Goal: Check status: Check status

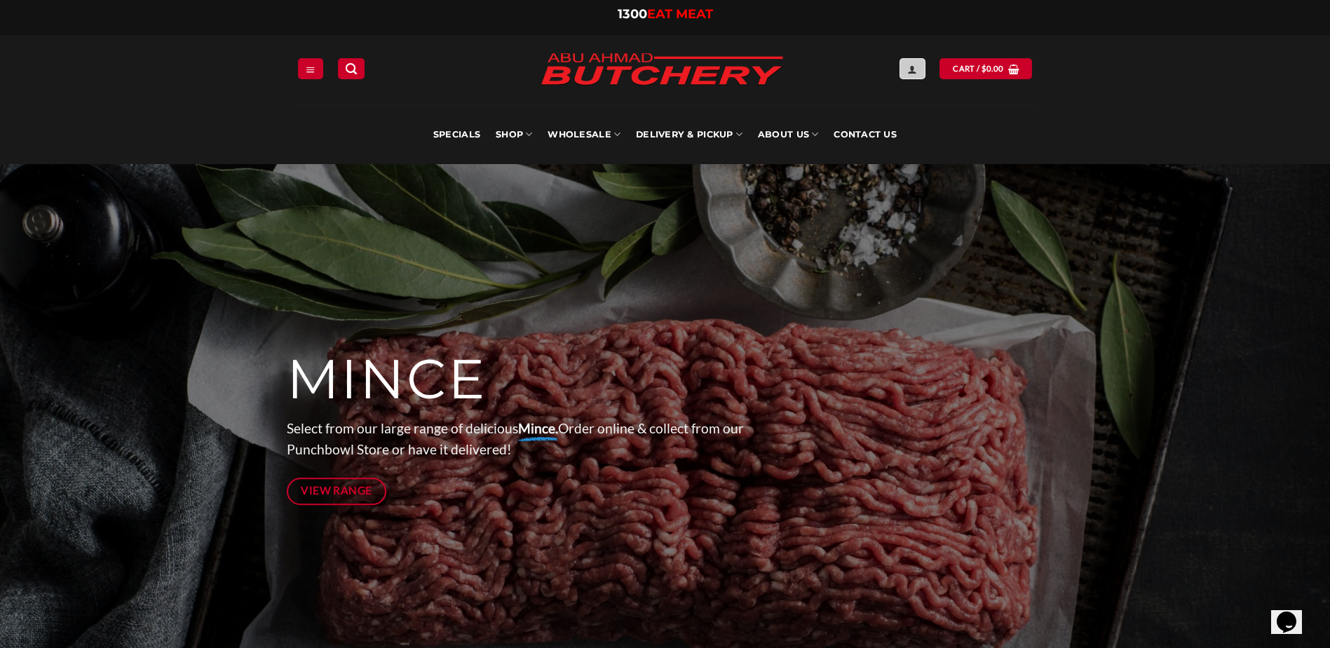
type input "**********"
click at [922, 73] on link "Login" at bounding box center [912, 68] width 25 height 20
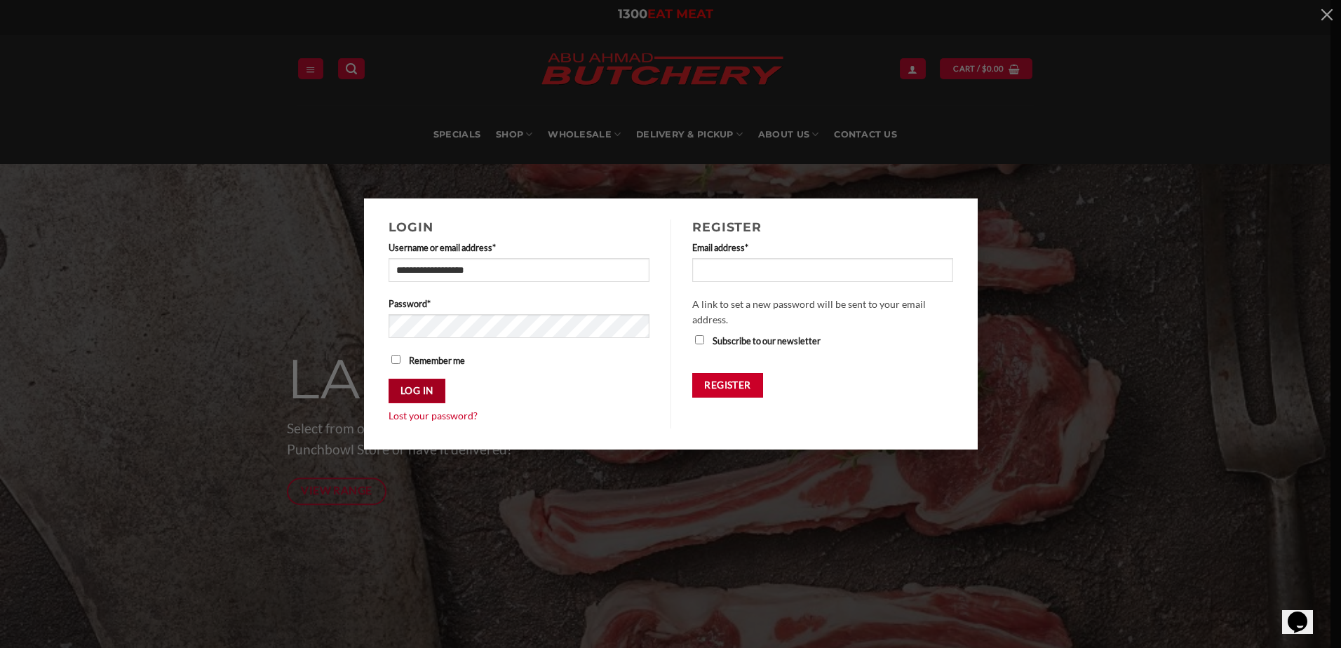
click at [423, 383] on button "Log in" at bounding box center [417, 391] width 57 height 25
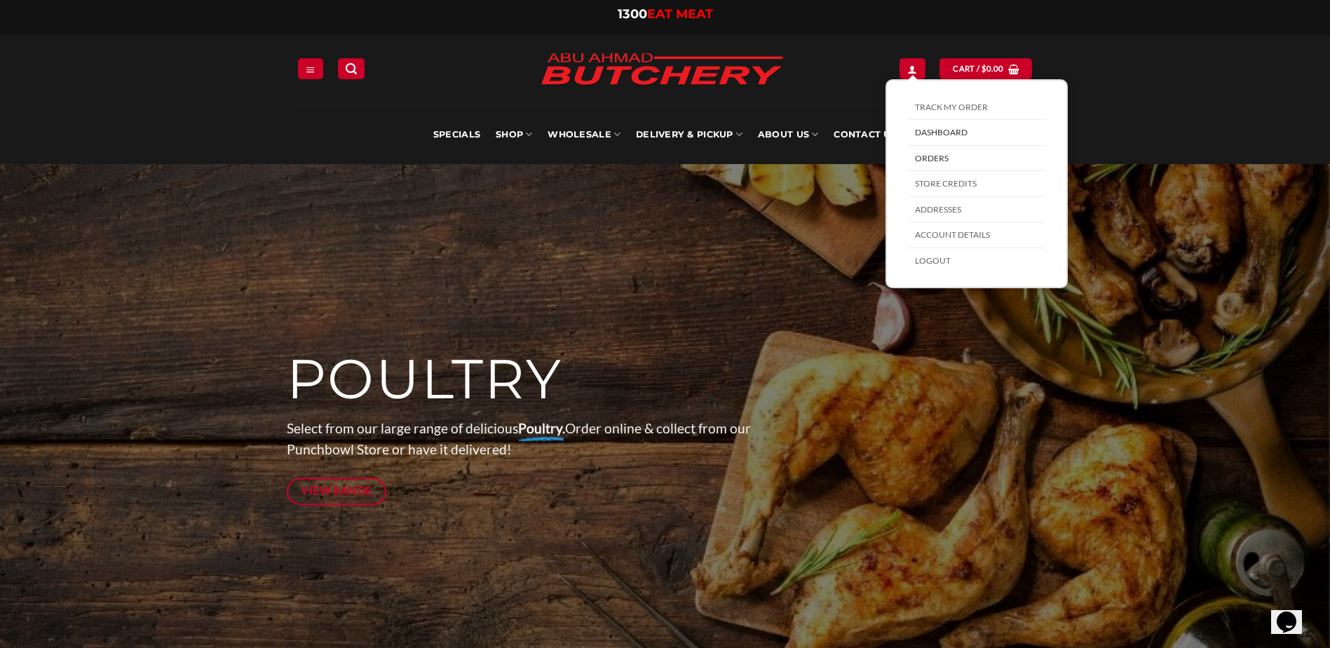
click at [924, 155] on link "Orders" at bounding box center [976, 159] width 137 height 26
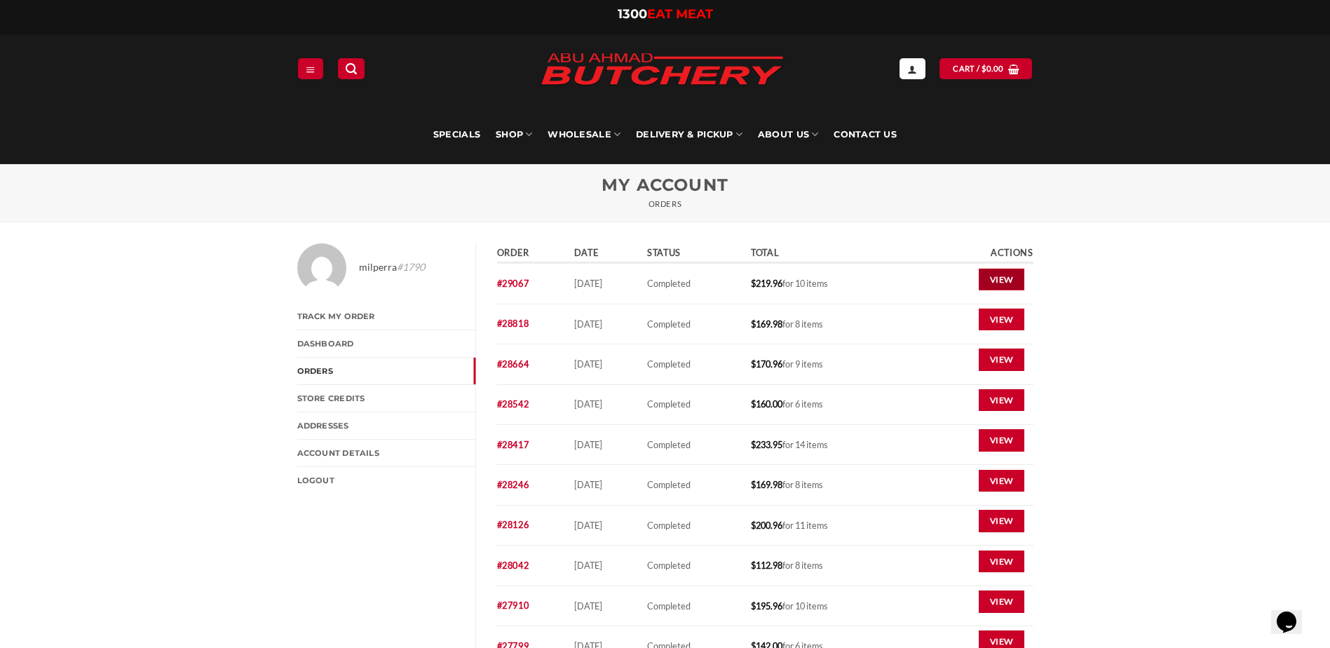
click at [996, 283] on link "View" at bounding box center [1002, 280] width 46 height 22
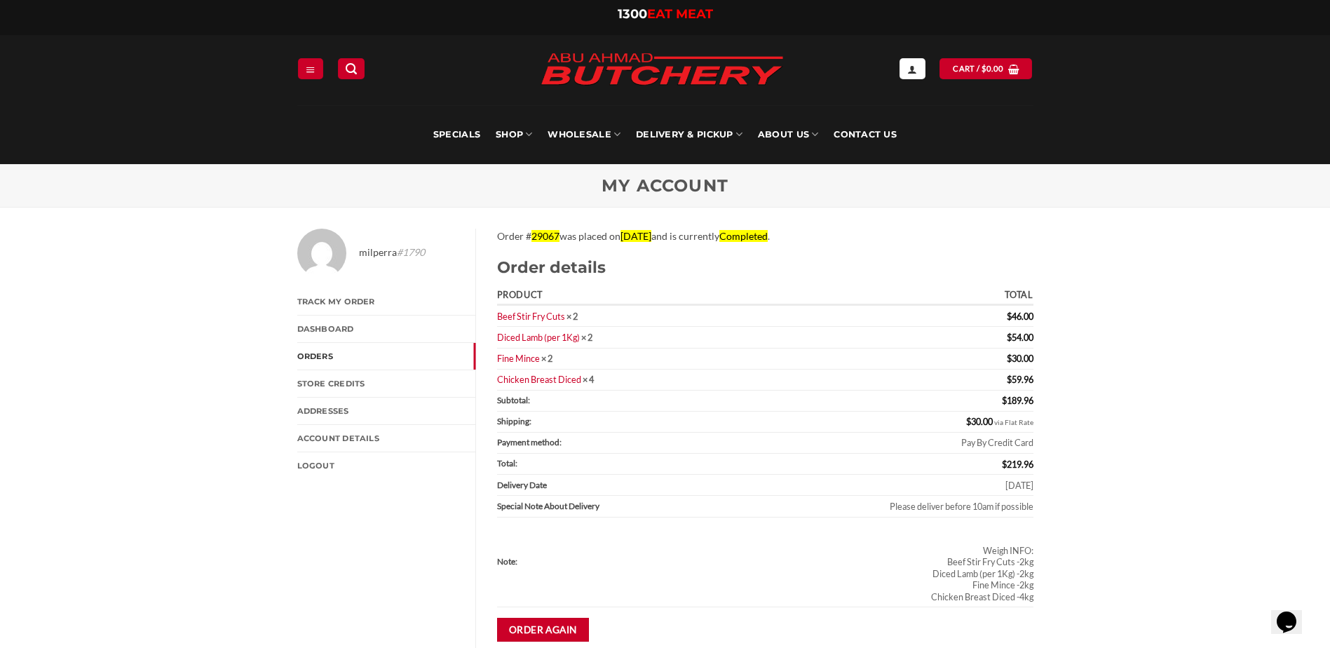
click at [778, 274] on h2 "Order details" at bounding box center [765, 267] width 537 height 20
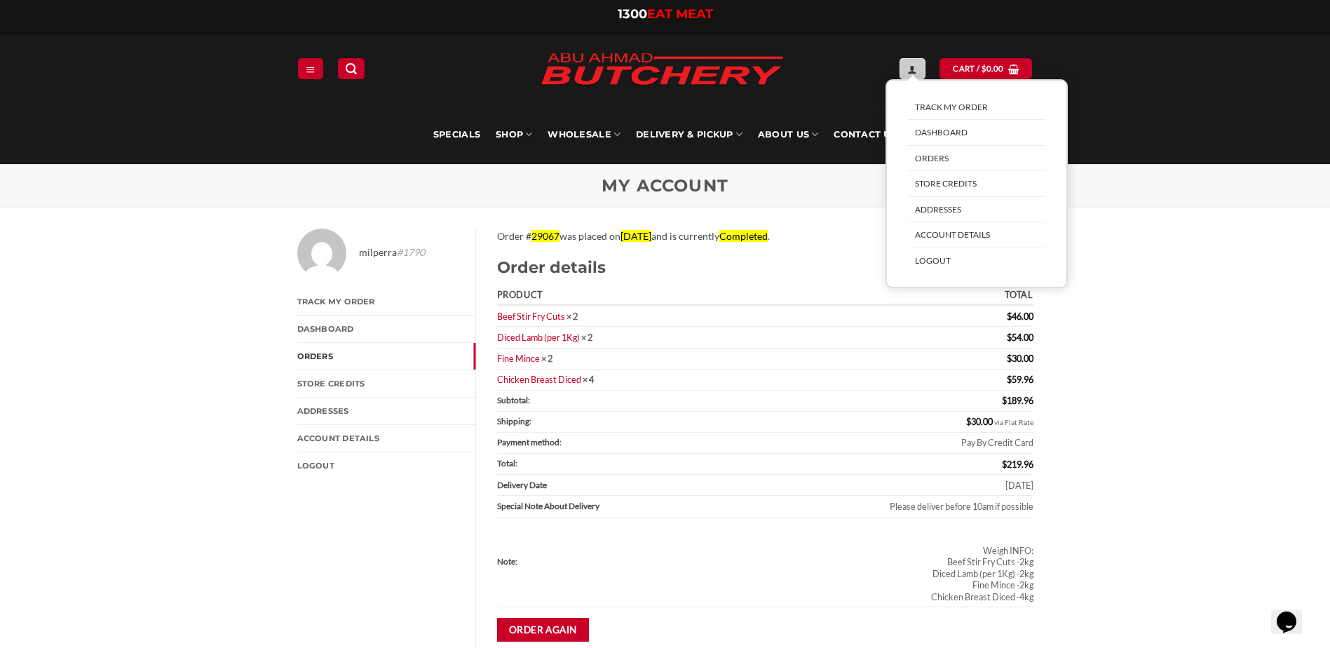
click at [918, 75] on link "My account" at bounding box center [912, 68] width 25 height 20
click at [929, 157] on link "Orders" at bounding box center [976, 159] width 137 height 26
